Goal: Information Seeking & Learning: Learn about a topic

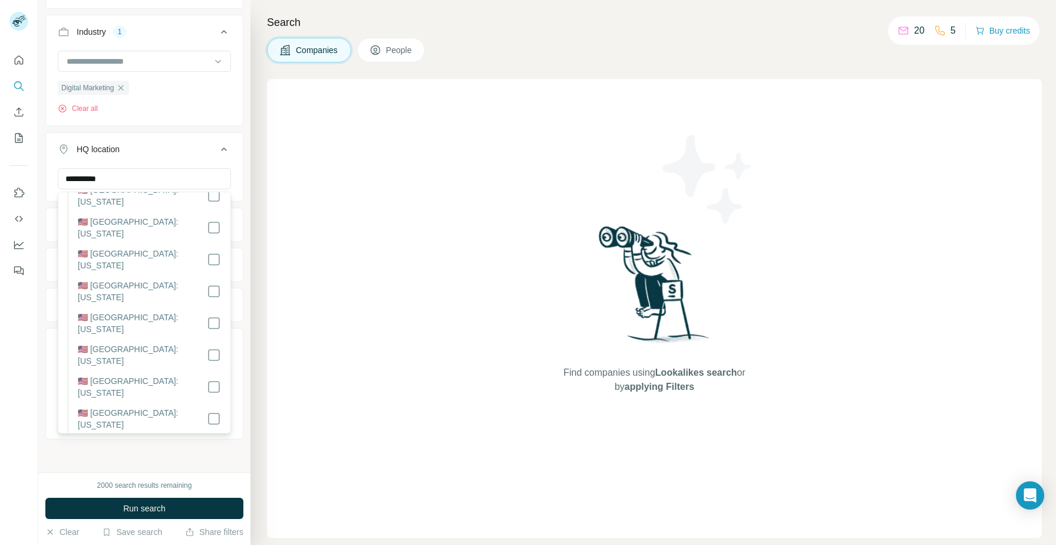
scroll to position [58, 0]
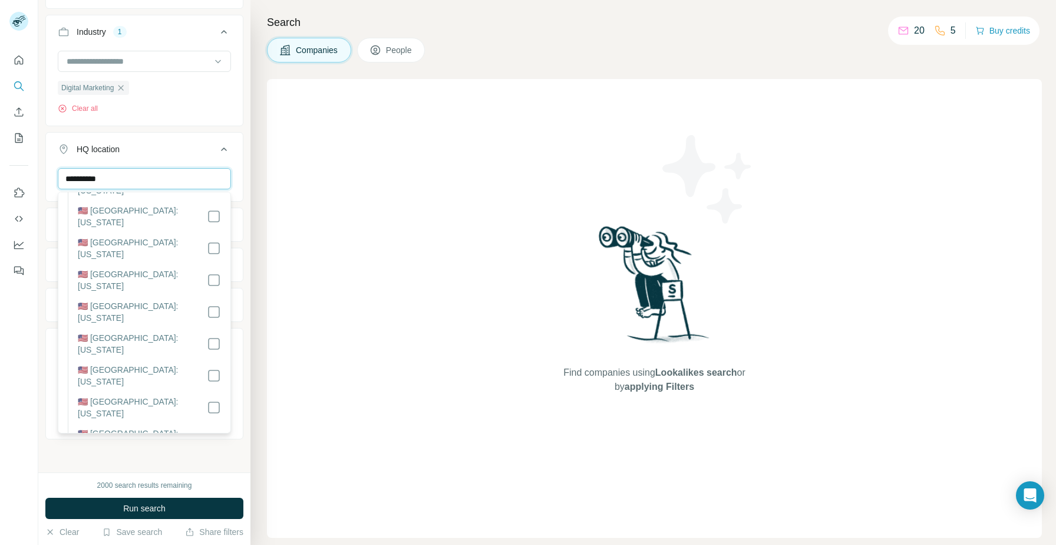
click at [134, 178] on input "**********" at bounding box center [144, 178] width 173 height 21
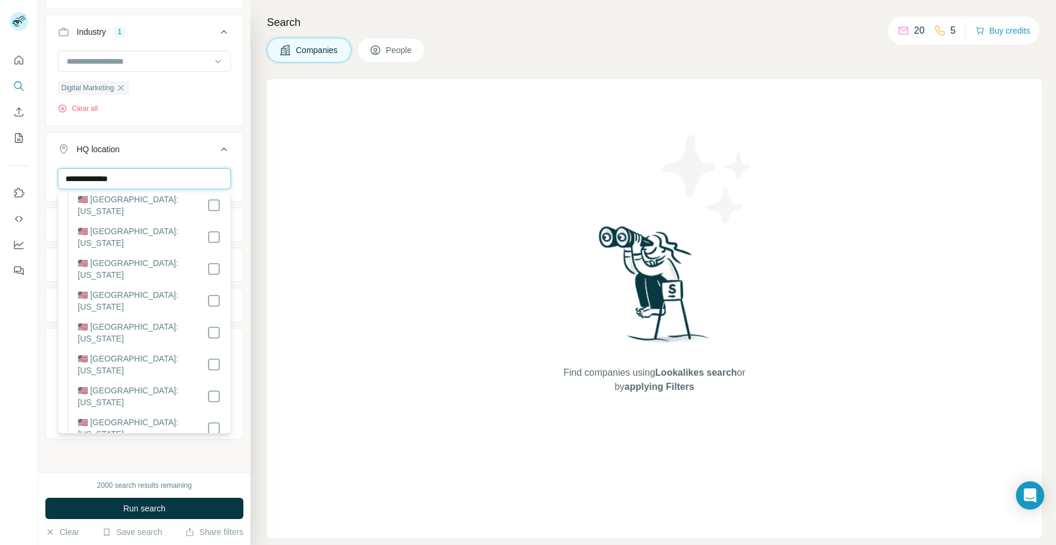
scroll to position [753, 0]
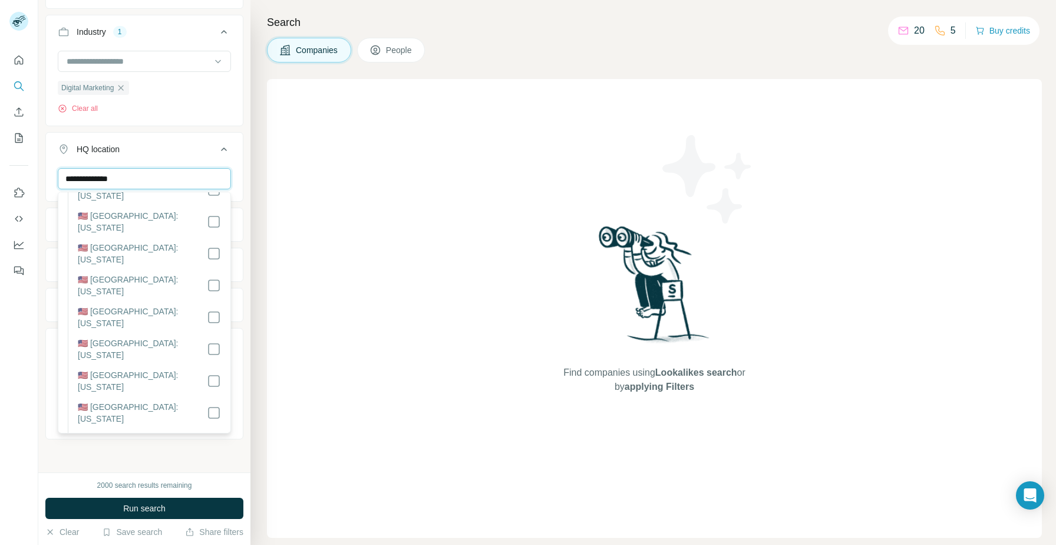
type input "**********"
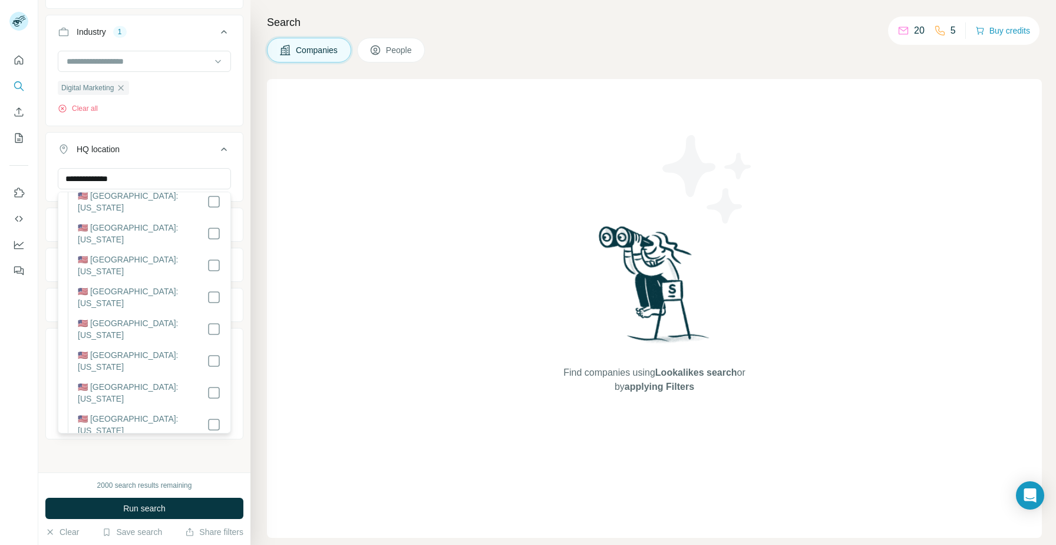
scroll to position [742, 0]
click at [215, 117] on div "Digital Marketing Clear all" at bounding box center [144, 87] width 197 height 73
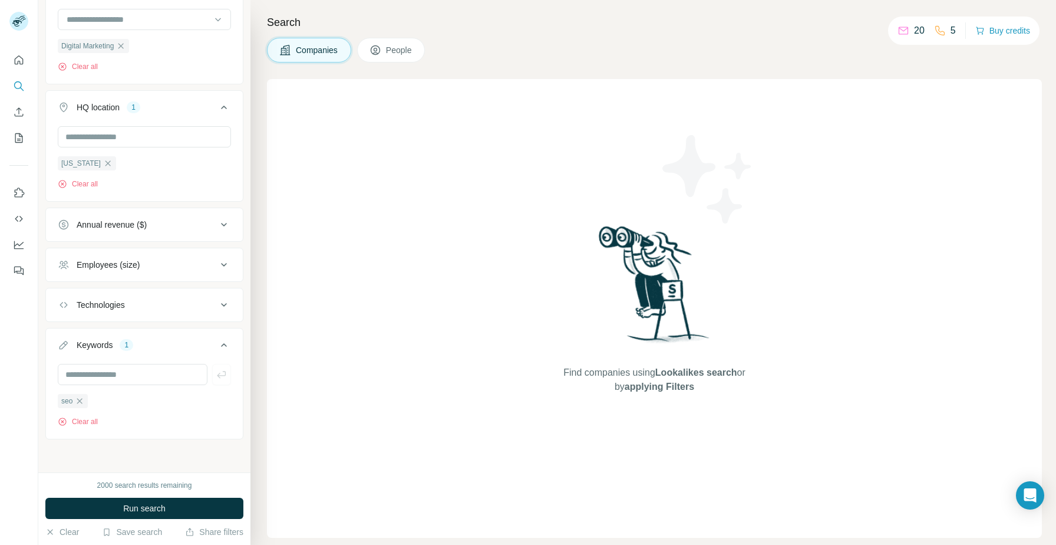
scroll to position [151, 0]
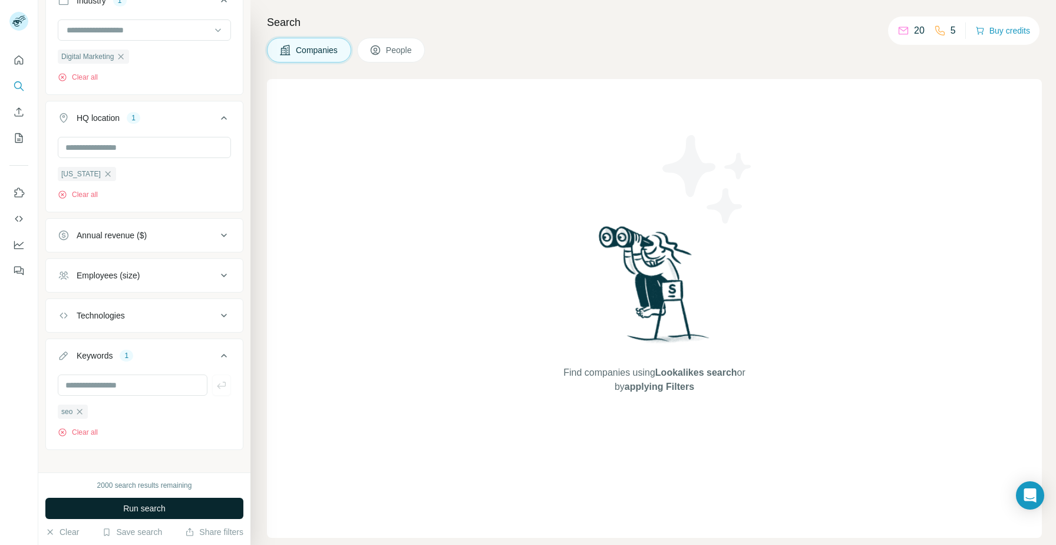
click at [143, 501] on button "Run search" at bounding box center [144, 508] width 198 height 21
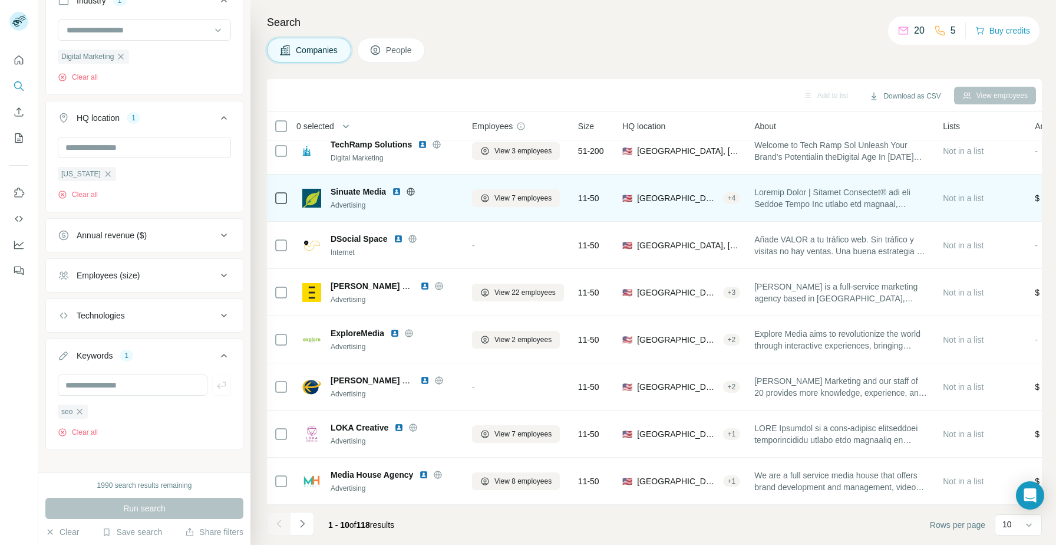
scroll to position [107, 0]
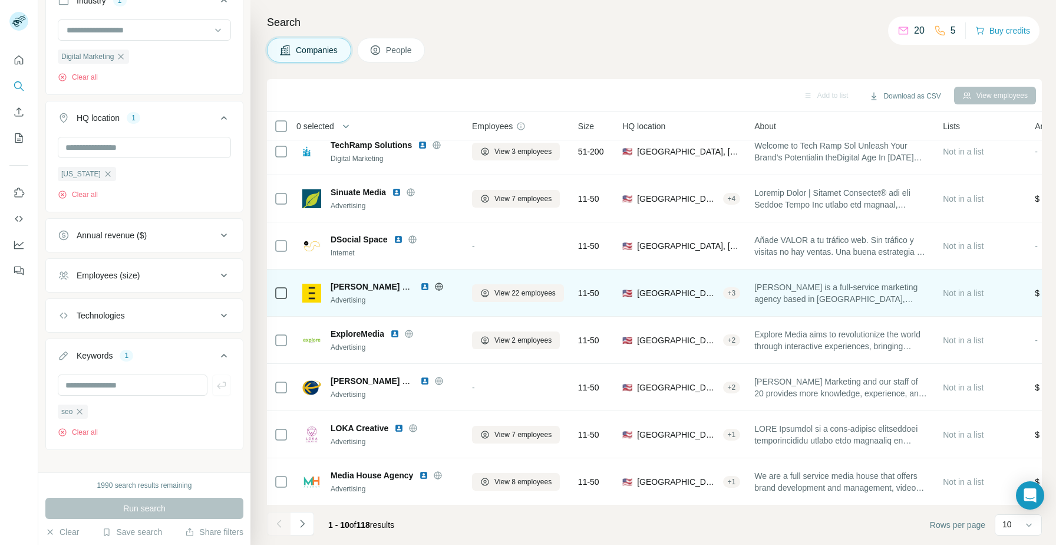
click at [423, 285] on img at bounding box center [424, 286] width 9 height 9
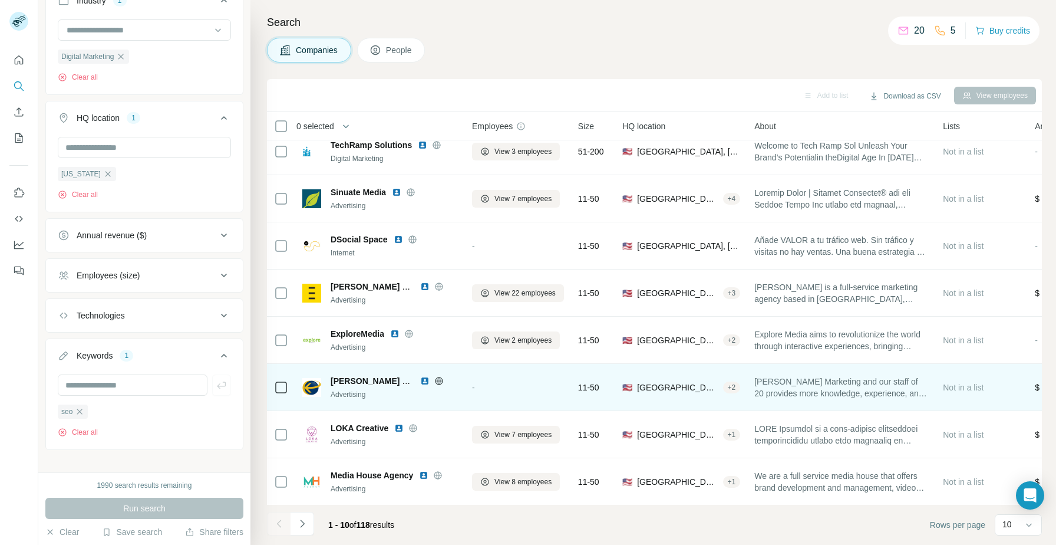
scroll to position [107, 0]
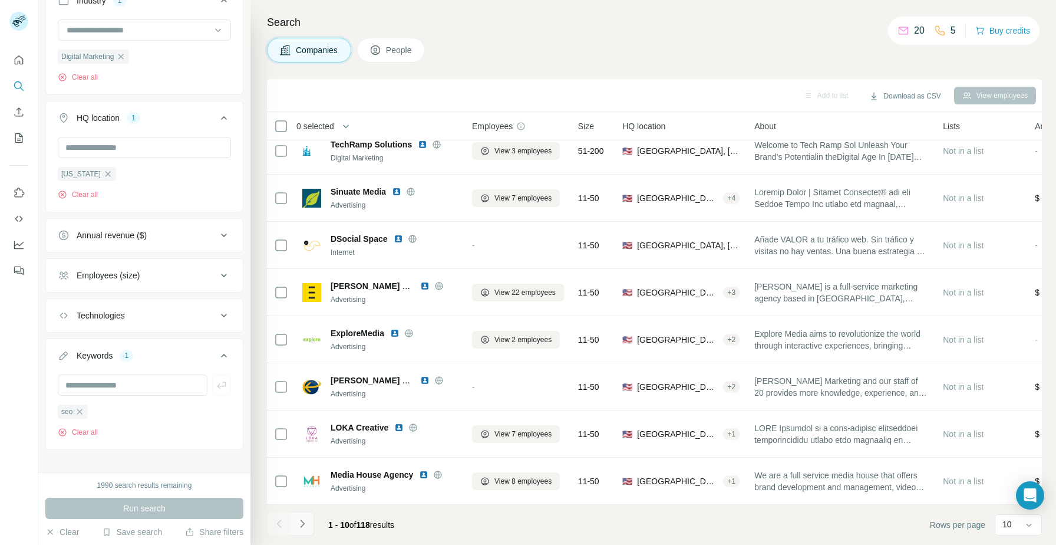
click at [297, 524] on icon "Navigate to next page" at bounding box center [303, 524] width 12 height 12
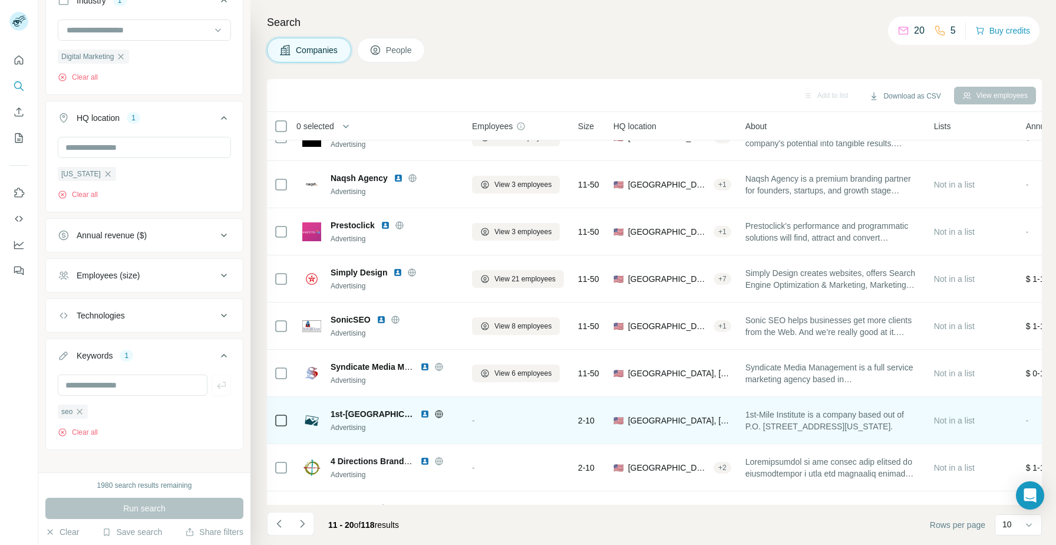
scroll to position [28, 0]
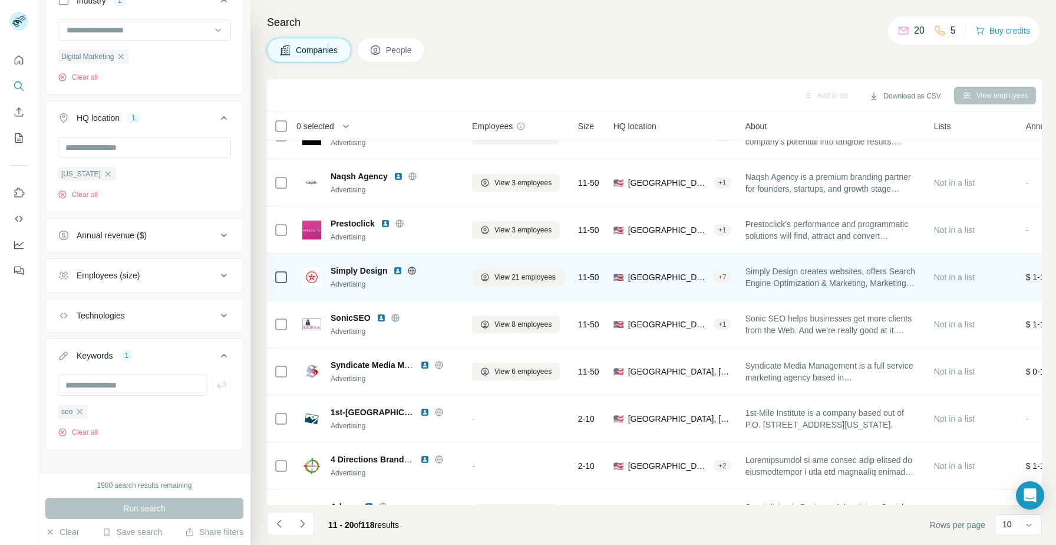
click at [397, 271] on img at bounding box center [397, 270] width 9 height 9
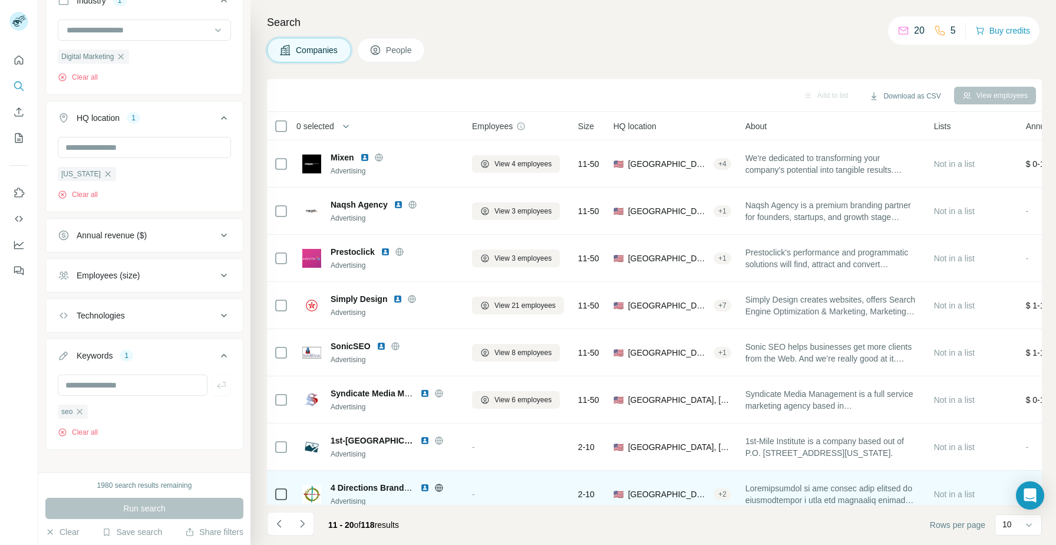
scroll to position [107, 0]
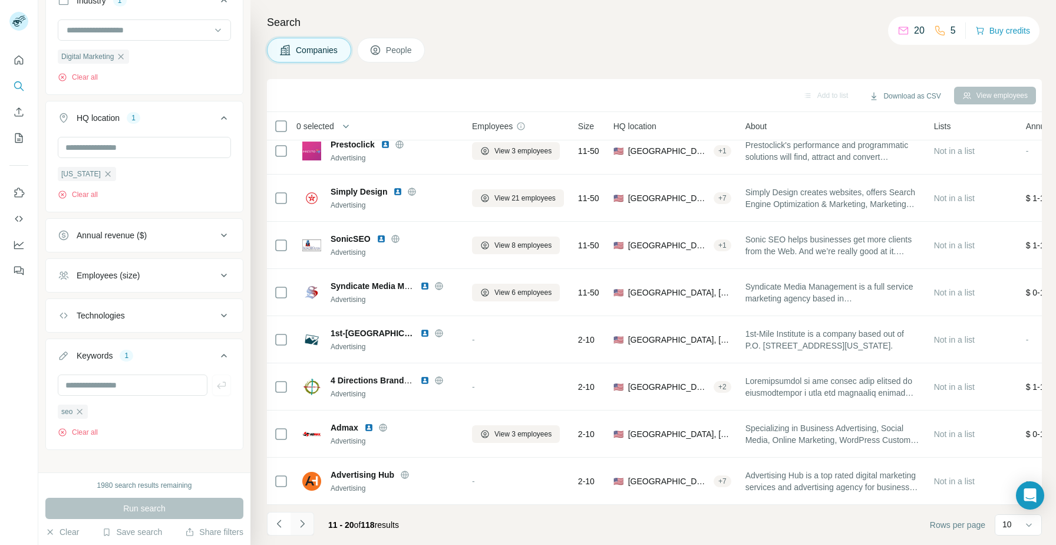
click at [306, 526] on icon "Navigate to next page" at bounding box center [303, 524] width 12 height 12
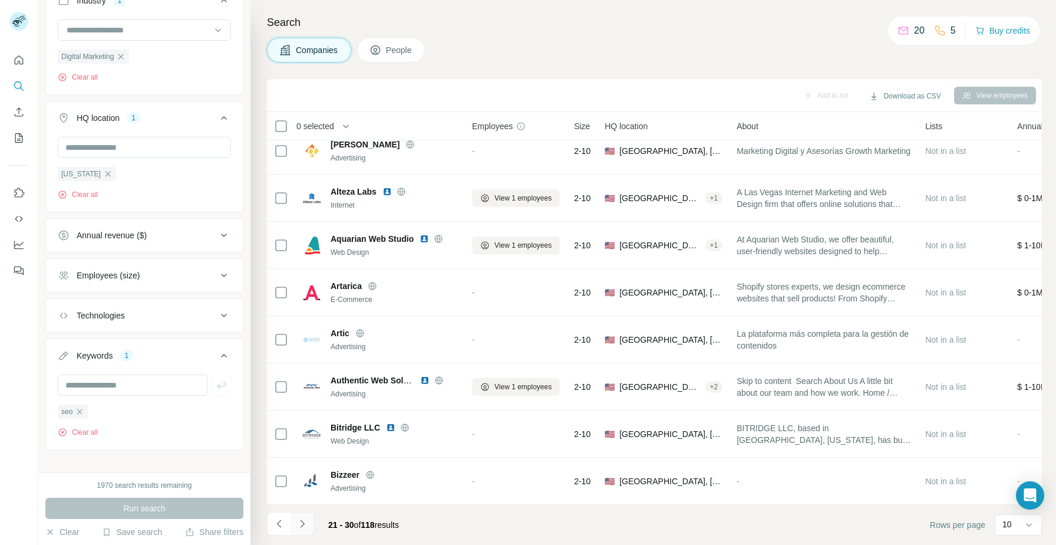
click at [307, 524] on icon "Navigate to next page" at bounding box center [303, 524] width 12 height 12
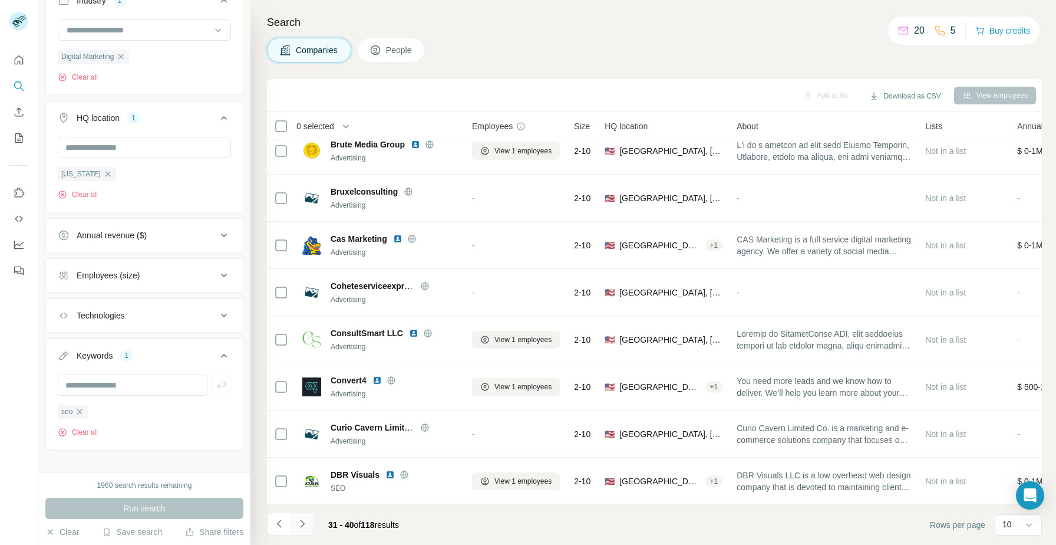
click at [301, 528] on icon "Navigate to next page" at bounding box center [303, 524] width 12 height 12
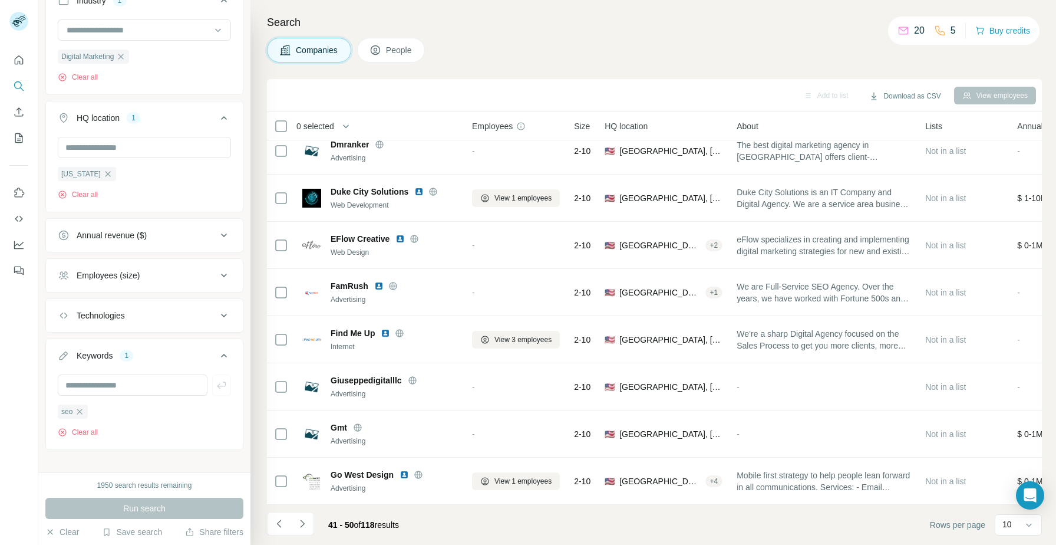
click at [299, 529] on icon "Navigate to next page" at bounding box center [303, 524] width 12 height 12
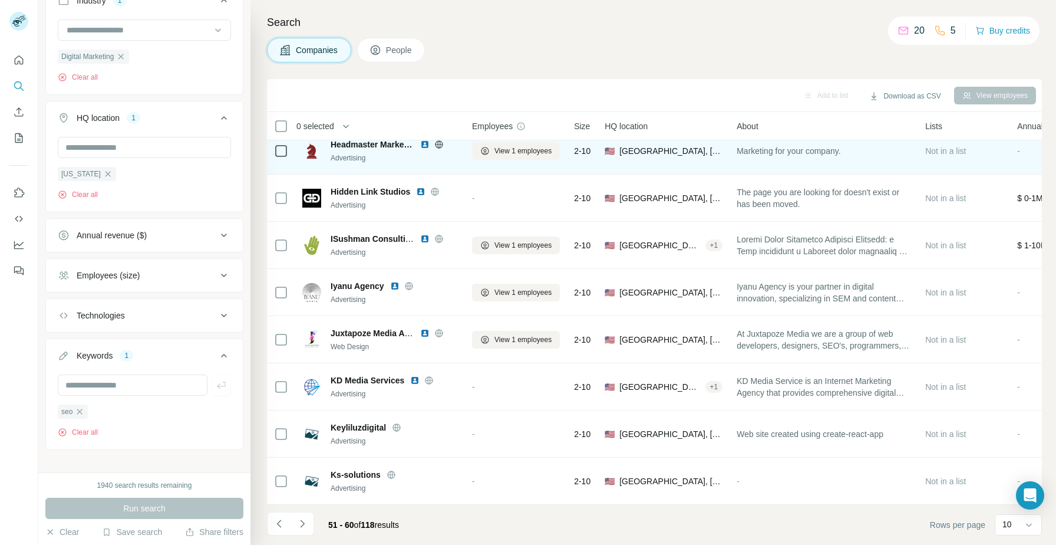
scroll to position [0, 0]
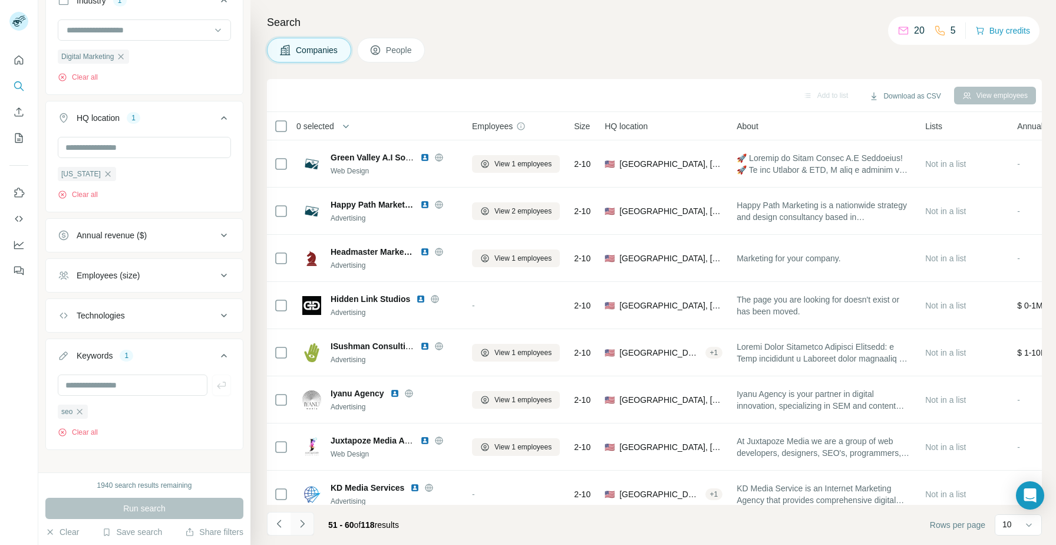
click at [300, 516] on button "Navigate to next page" at bounding box center [303, 524] width 24 height 24
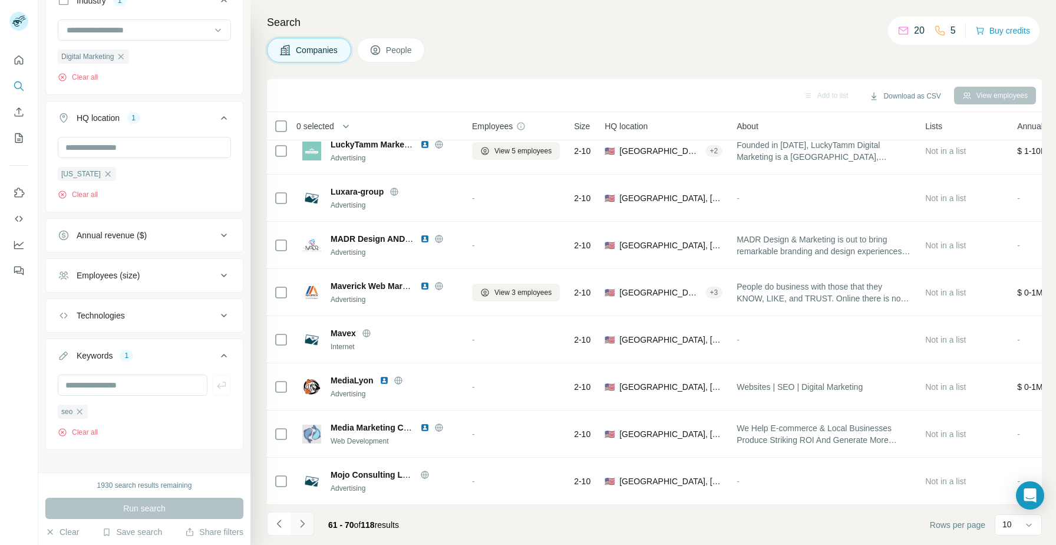
click at [300, 527] on icon "Navigate to next page" at bounding box center [303, 524] width 12 height 12
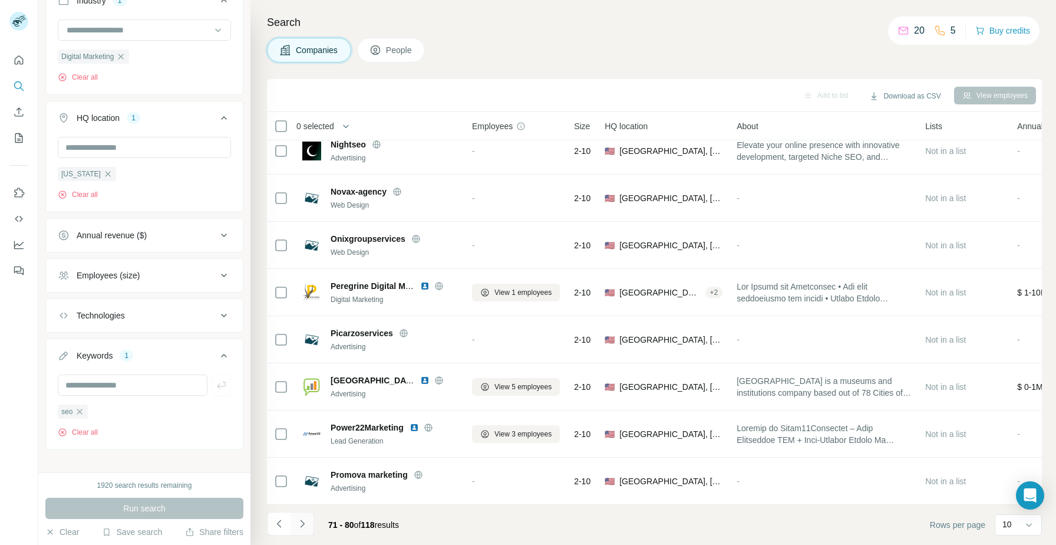
click at [299, 522] on icon "Navigate to next page" at bounding box center [303, 524] width 12 height 12
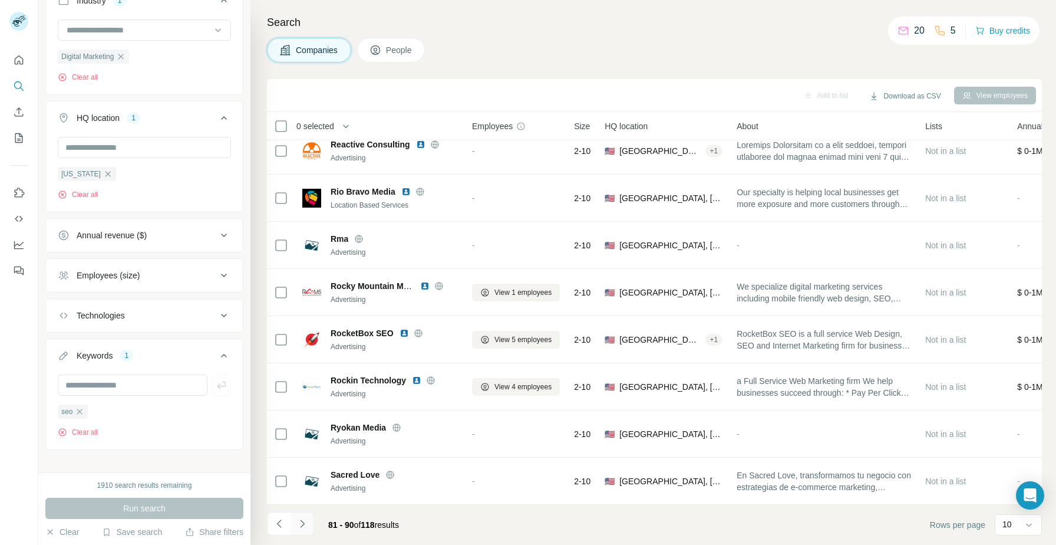
click at [300, 523] on icon "Navigate to next page" at bounding box center [303, 524] width 12 height 12
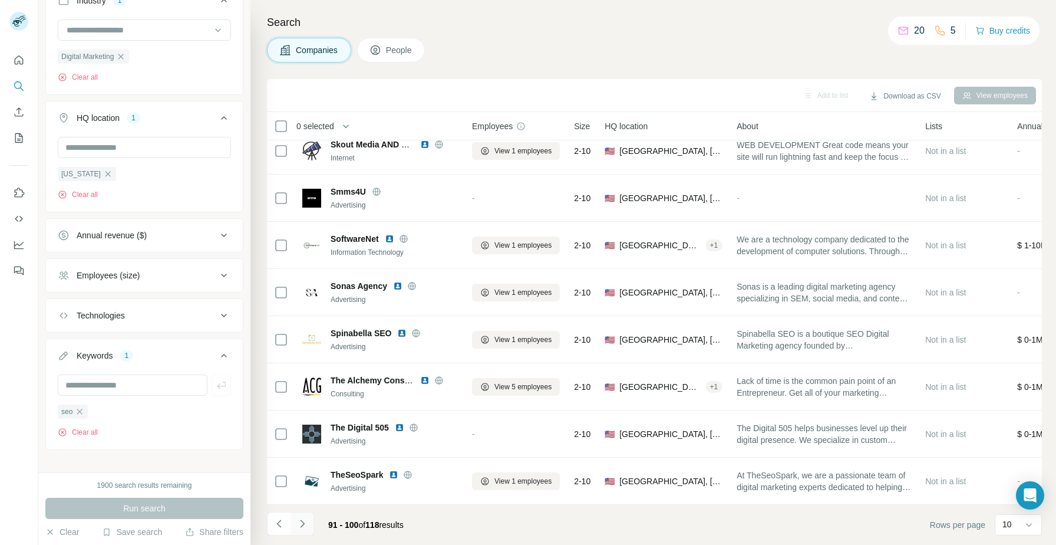
click at [304, 532] on button "Navigate to next page" at bounding box center [303, 524] width 24 height 24
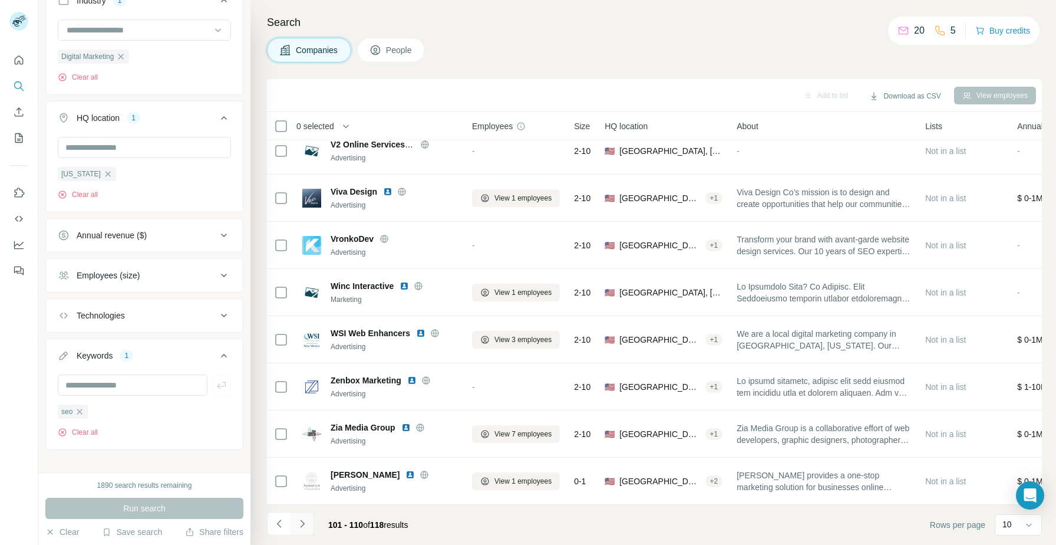
click at [308, 518] on button "Navigate to next page" at bounding box center [303, 524] width 24 height 24
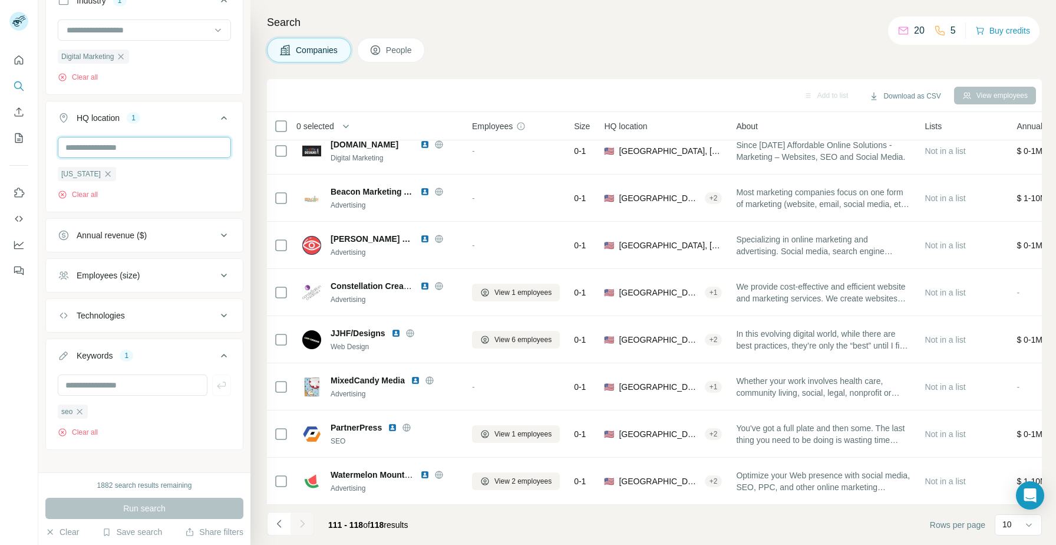
click at [97, 150] on input "text" at bounding box center [144, 147] width 173 height 21
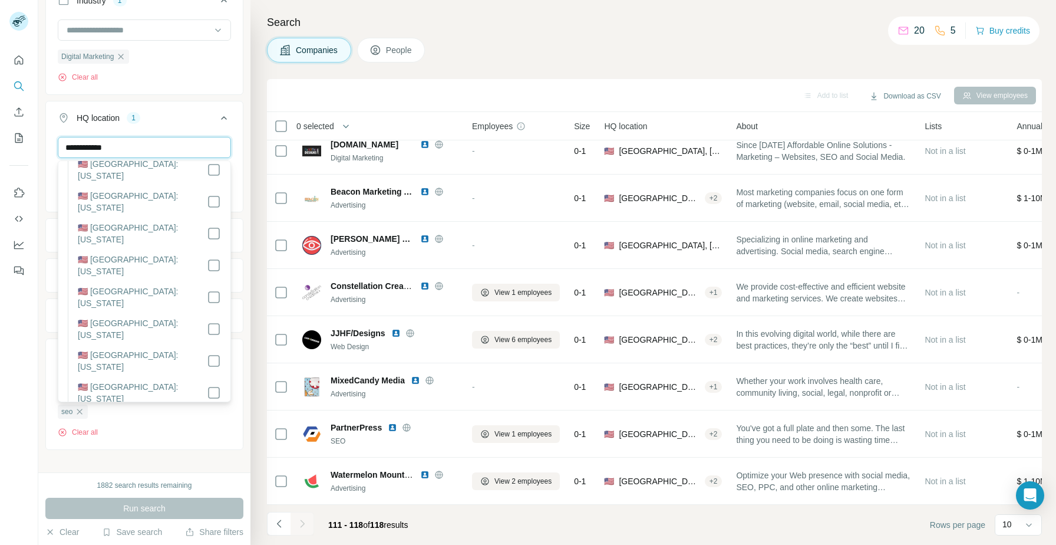
type input "**********"
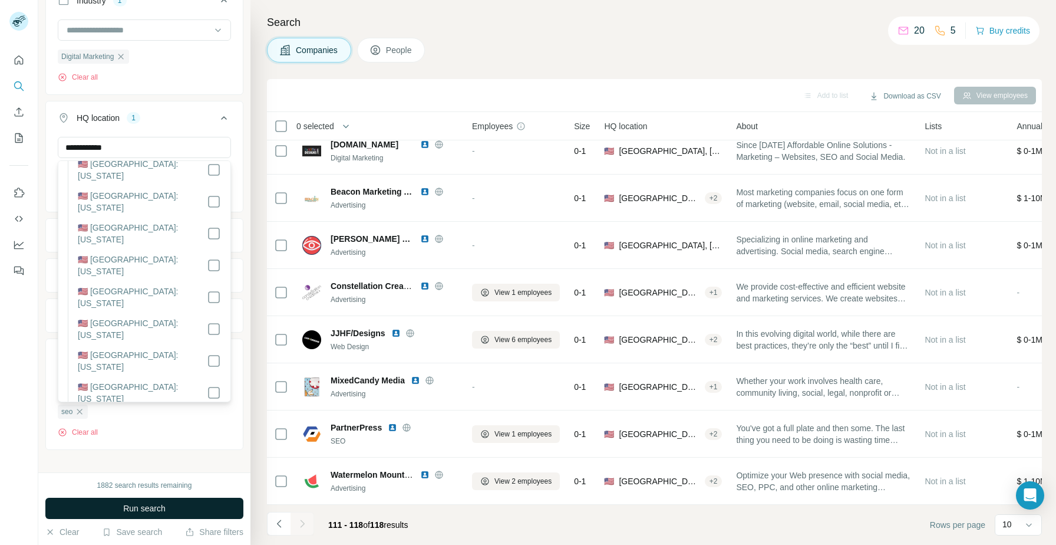
click at [179, 507] on button "Run search" at bounding box center [144, 508] width 198 height 21
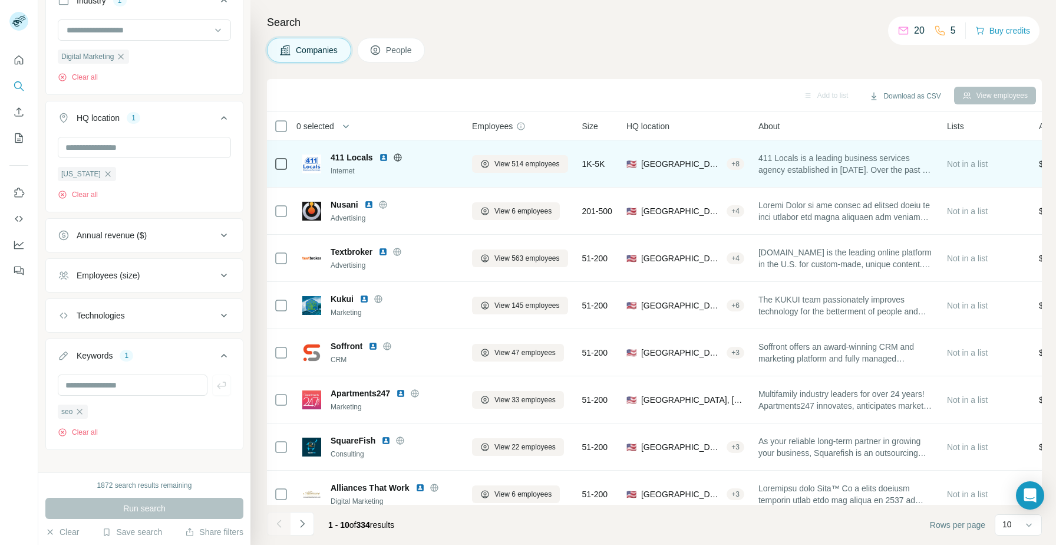
click at [385, 155] on img at bounding box center [383, 157] width 9 height 9
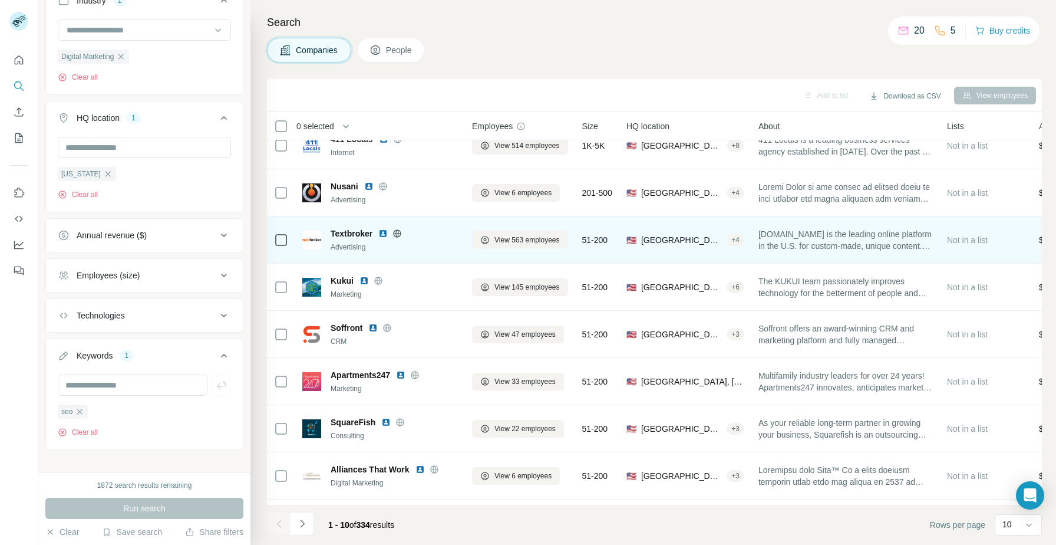
click at [383, 233] on img at bounding box center [382, 233] width 9 height 9
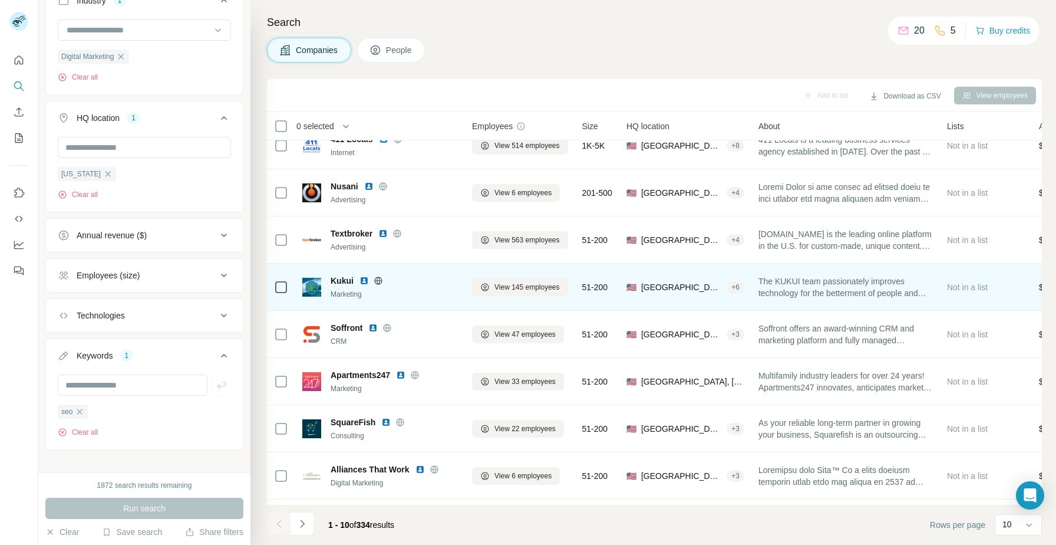
click at [365, 281] on img at bounding box center [364, 280] width 9 height 9
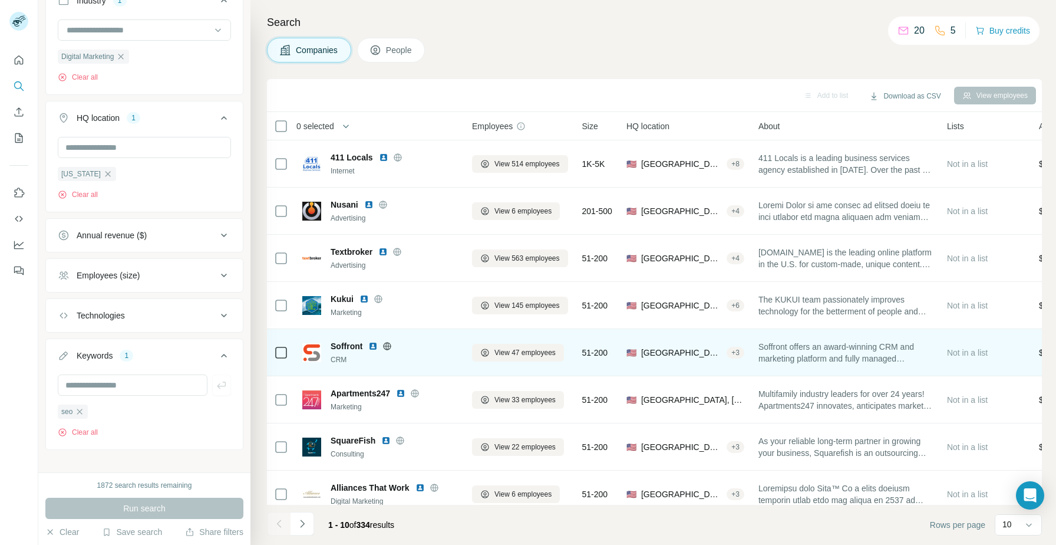
click at [374, 350] on img at bounding box center [372, 345] width 9 height 9
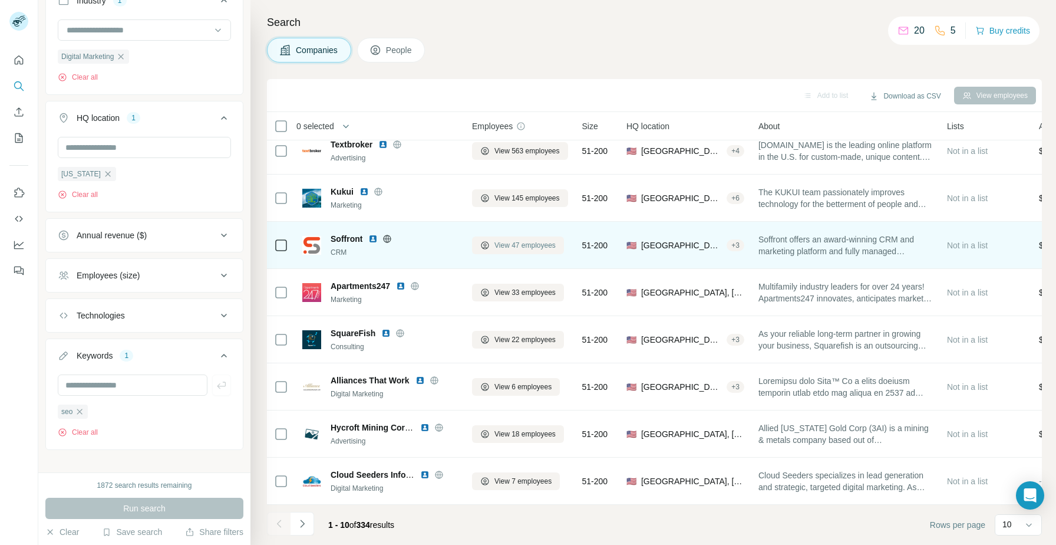
scroll to position [70, 0]
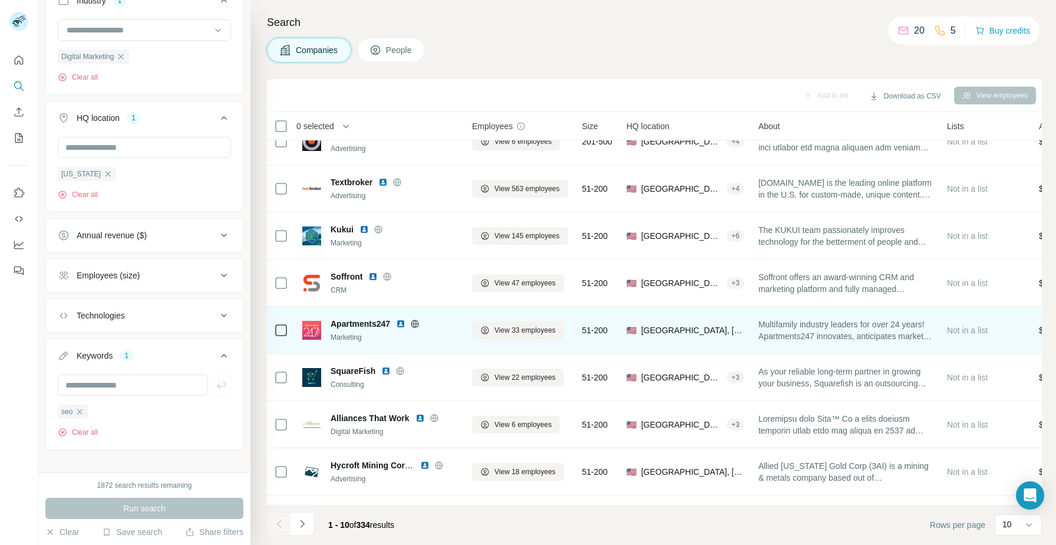
click at [401, 324] on img at bounding box center [400, 323] width 9 height 9
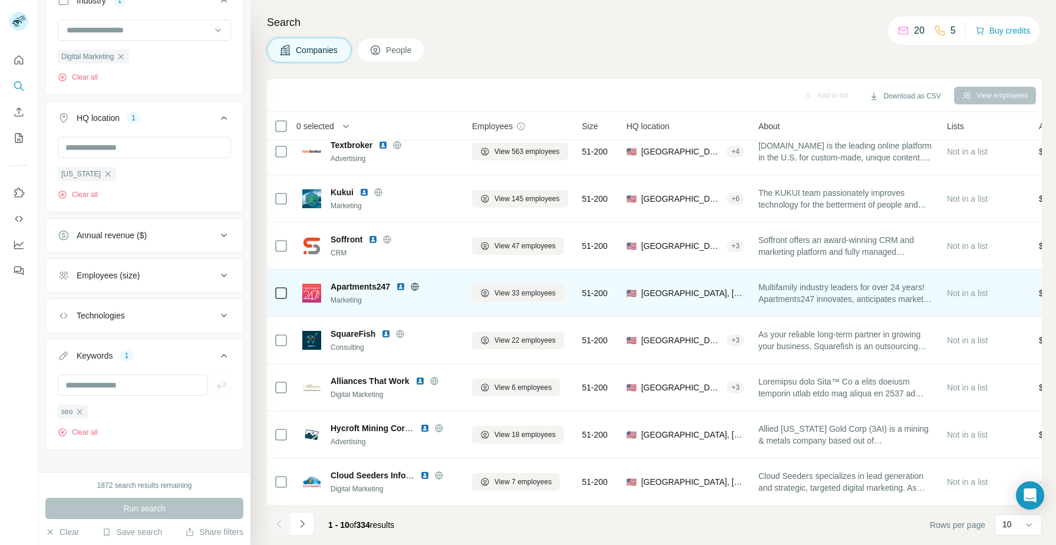
scroll to position [107, 0]
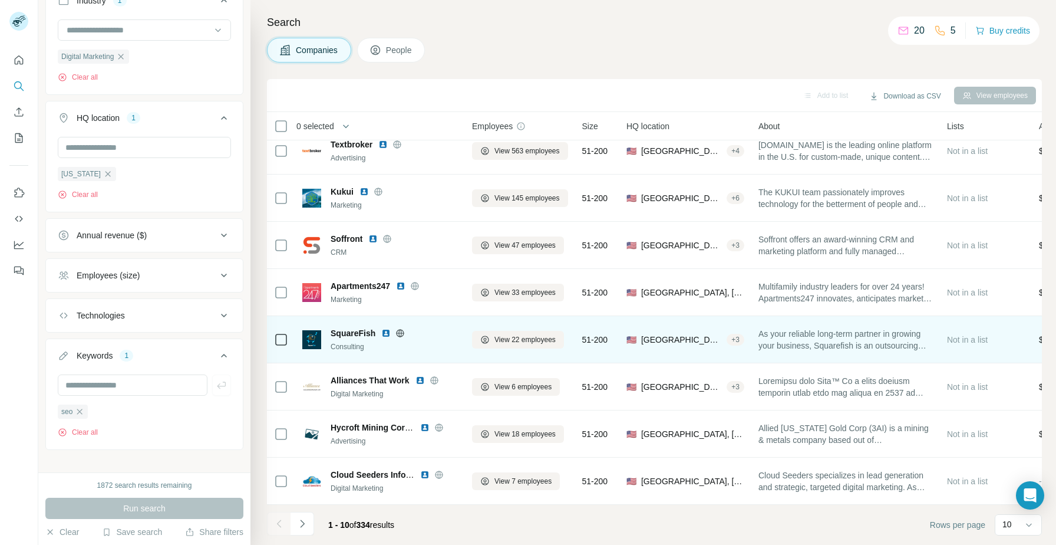
click at [387, 332] on img at bounding box center [385, 332] width 9 height 9
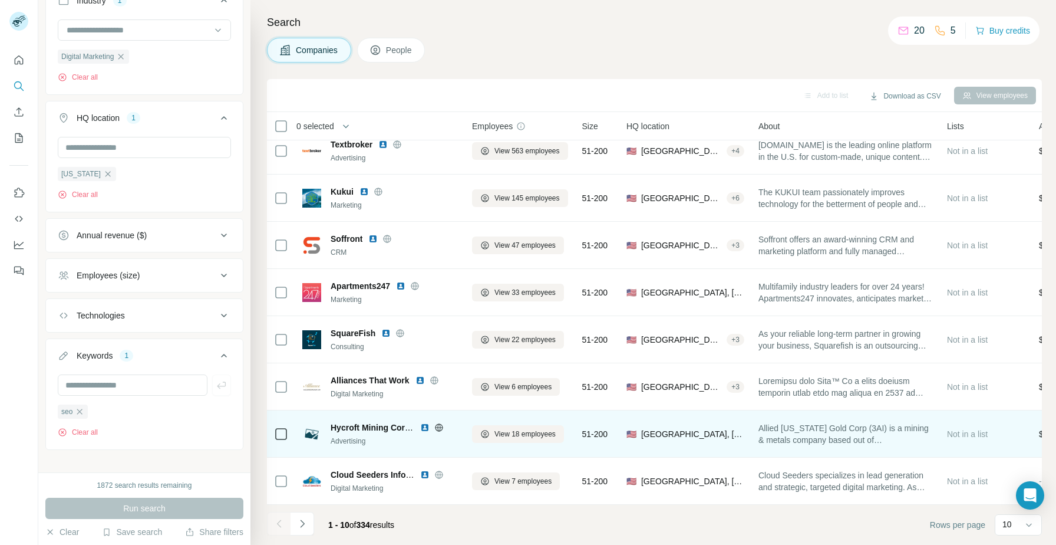
click at [424, 426] on img at bounding box center [424, 427] width 9 height 9
